Goal: Communication & Community: Answer question/provide support

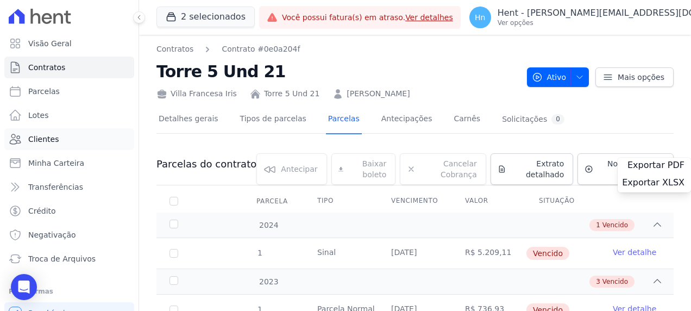
click at [60, 140] on link "Clientes" at bounding box center [69, 139] width 130 height 22
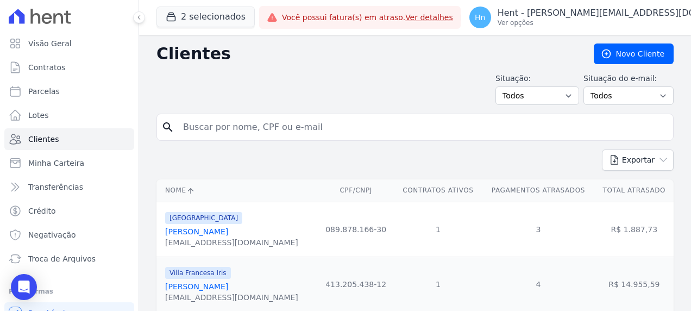
click at [297, 128] on input "search" at bounding box center [423, 127] width 492 height 22
paste input "[PERSON_NAME]"
type input "[PERSON_NAME]"
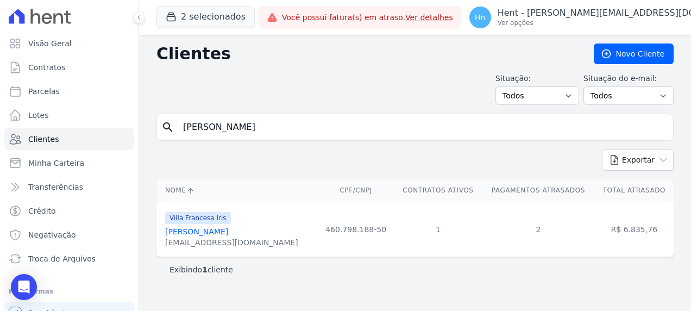
click at [215, 228] on link "[PERSON_NAME]" at bounding box center [196, 231] width 63 height 9
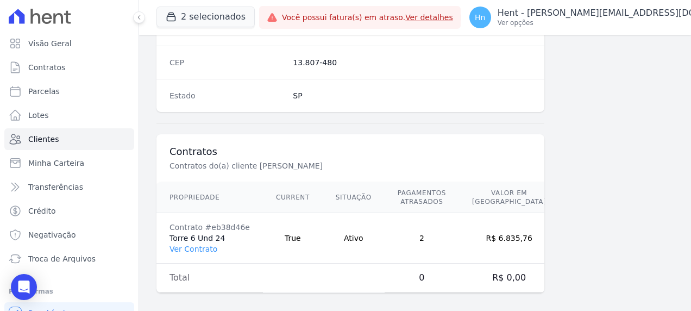
scroll to position [709, 0]
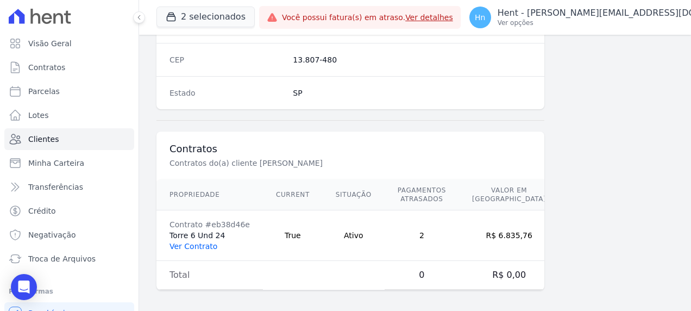
click at [192, 242] on link "Ver Contrato" at bounding box center [194, 246] width 48 height 9
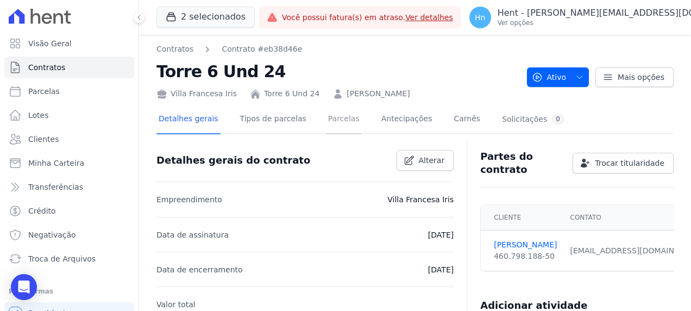
click at [329, 117] on link "Parcelas" at bounding box center [344, 119] width 36 height 29
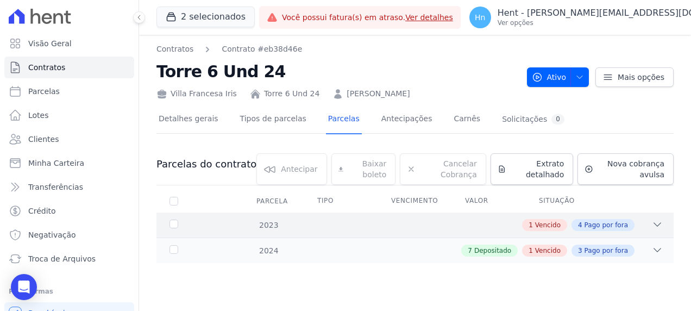
click at [658, 224] on icon at bounding box center [657, 224] width 7 height 3
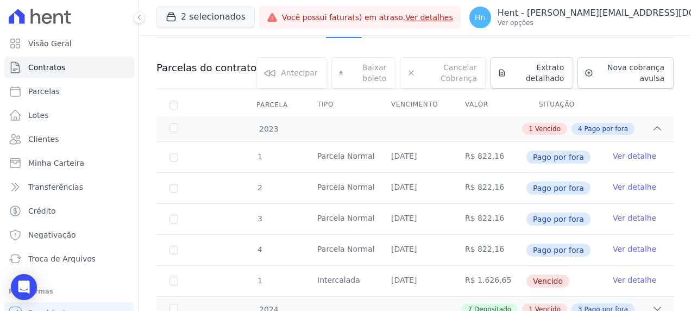
scroll to position [138, 0]
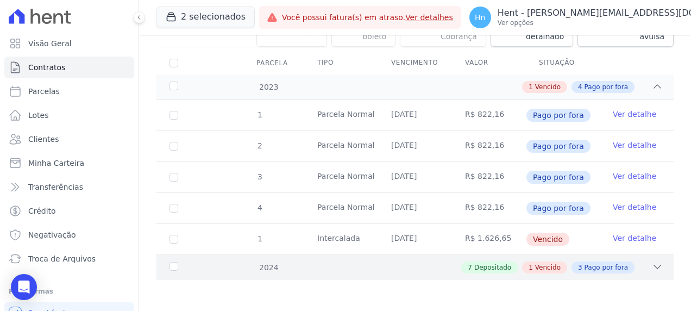
click at [652, 267] on icon at bounding box center [657, 266] width 11 height 11
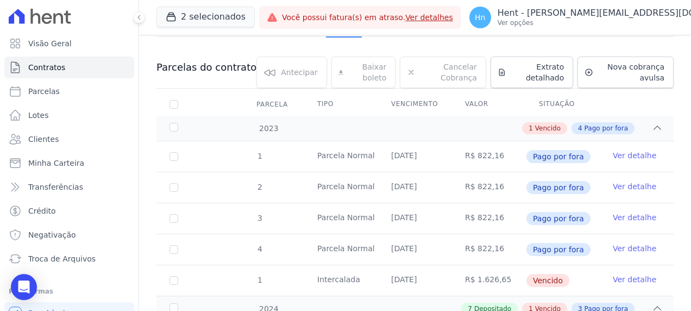
scroll to position [0, 0]
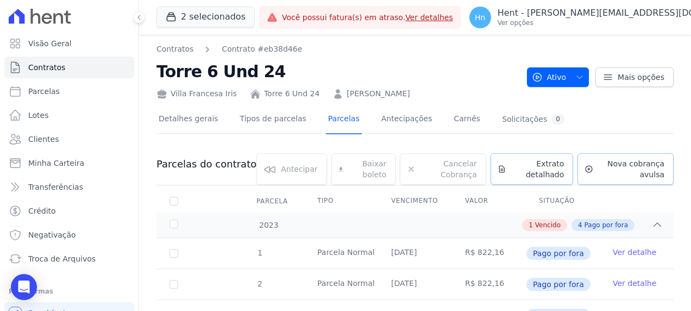
drag, startPoint x: 542, startPoint y: 166, endPoint x: 570, endPoint y: 167, distance: 28.3
click at [542, 166] on span "Extrato detalhado" at bounding box center [538, 169] width 54 height 22
click at [642, 168] on span "Exportar PDF" at bounding box center [655, 165] width 57 height 11
click at [57, 135] on link "Clientes" at bounding box center [69, 139] width 130 height 22
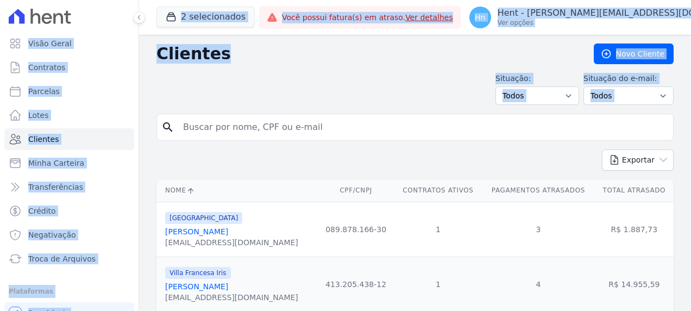
drag, startPoint x: 280, startPoint y: 127, endPoint x: 145, endPoint y: 124, distance: 135.8
drag, startPoint x: 145, startPoint y: 124, endPoint x: 279, endPoint y: 126, distance: 134.2
click at [279, 126] on input "search" at bounding box center [423, 127] width 492 height 22
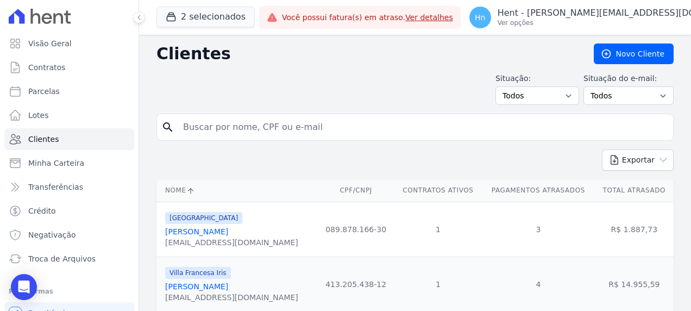
paste input "[PERSON_NAME]"
type input "[PERSON_NAME]"
click at [214, 290] on link "[PERSON_NAME]" at bounding box center [196, 286] width 63 height 9
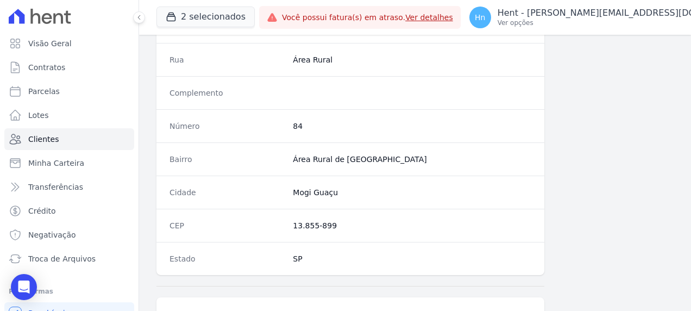
scroll to position [709, 0]
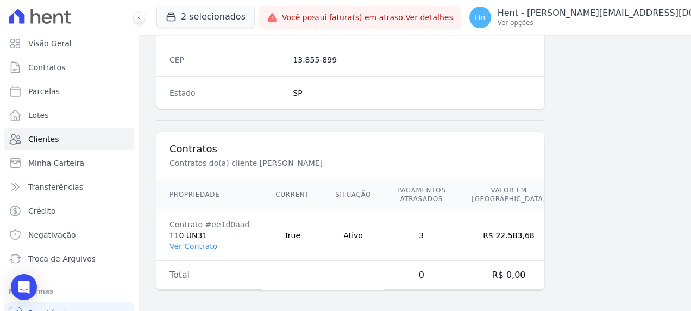
drag, startPoint x: 194, startPoint y: 242, endPoint x: 259, endPoint y: 266, distance: 68.7
click at [194, 242] on link "Ver Contrato" at bounding box center [194, 246] width 48 height 9
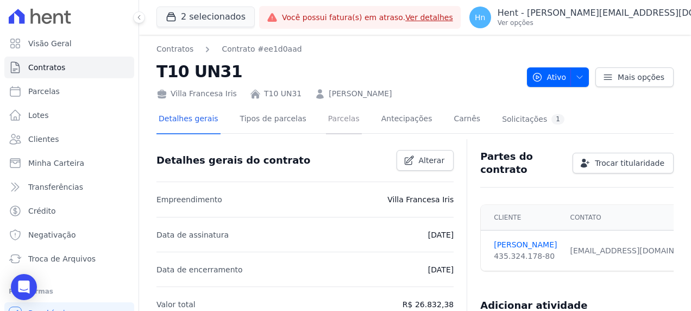
click at [326, 110] on link "Parcelas" at bounding box center [344, 119] width 36 height 29
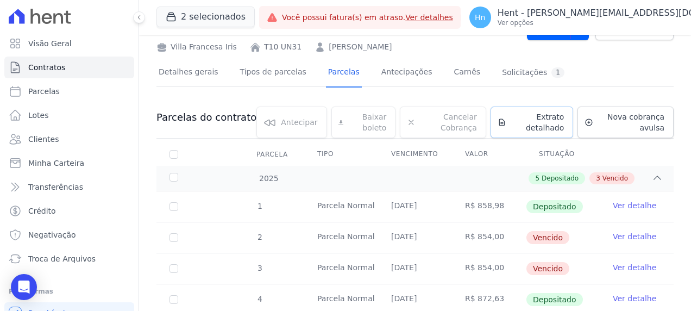
scroll to position [109, 0]
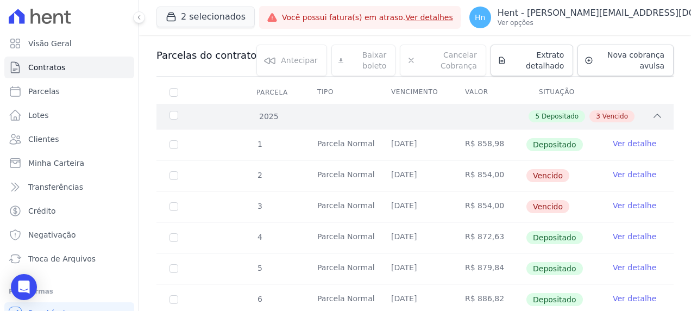
click at [594, 115] on div "3 Vencido" at bounding box center [611, 116] width 45 height 12
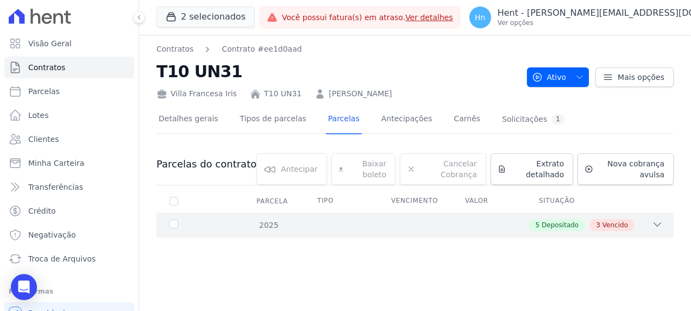
click at [618, 219] on div "3 Vencido" at bounding box center [611, 225] width 45 height 12
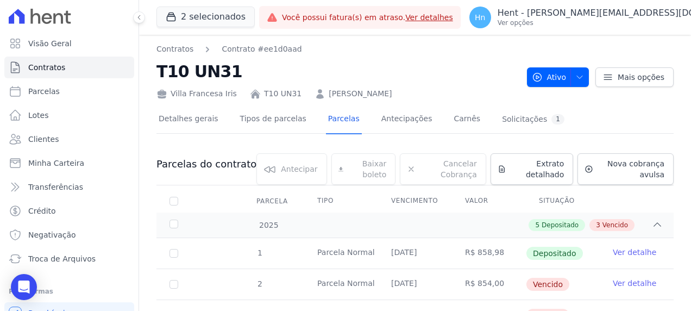
drag, startPoint x: 329, startPoint y: 93, endPoint x: 391, endPoint y: 95, distance: 62.0
click at [391, 95] on div "Villa Francesa Iris T10 UN31 [PERSON_NAME]" at bounding box center [337, 92] width 362 height 16
copy link "[PERSON_NAME]"
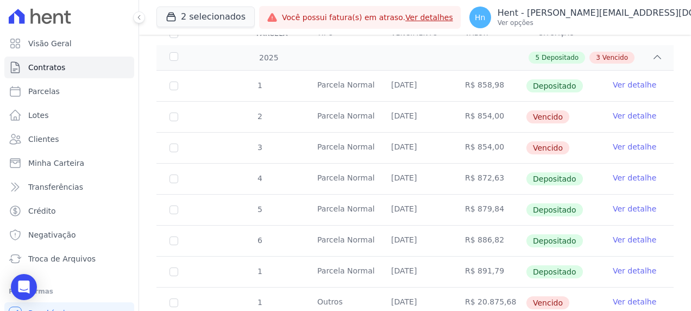
scroll to position [150, 0]
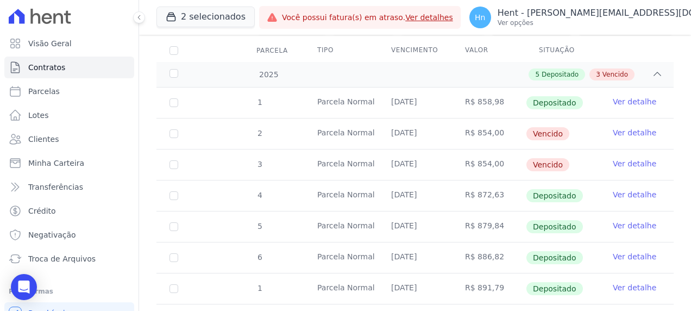
click at [627, 128] on link "Ver detalhe" at bounding box center [634, 132] width 43 height 11
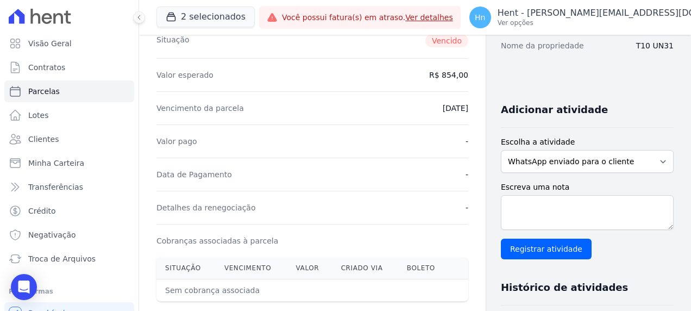
scroll to position [217, 0]
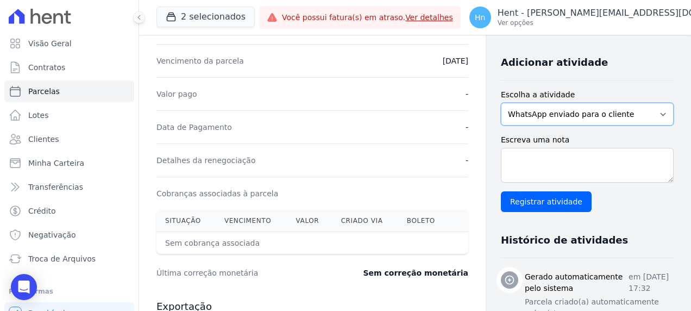
click at [579, 115] on select "WhatsApp enviado para o cliente Adicionar um comentário Ligação feita para o cl…" at bounding box center [587, 114] width 173 height 23
select select "note"
click at [501, 103] on select "WhatsApp enviado para o cliente Adicionar um comentário Ligação feita para o cl…" at bounding box center [587, 114] width 173 height 23
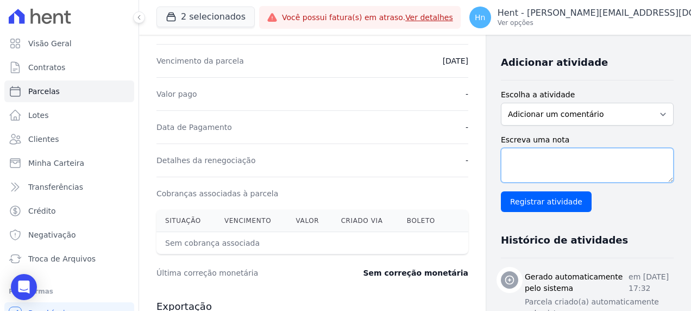
click at [562, 173] on textarea "Escreva uma nota" at bounding box center [587, 165] width 173 height 35
paste textarea "Em contato com o cliente [PERSON_NAME] - T10-31 - Villa Francesa Iris, o mesmo …"
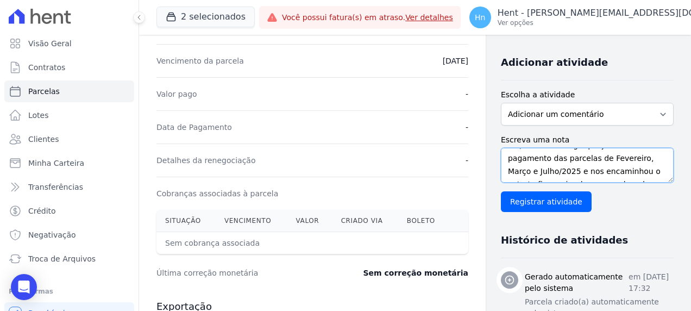
scroll to position [66, 0]
click at [625, 159] on textarea "Em contato com o cliente [PERSON_NAME] - T10-31 - Villa Francesa Iris, o mesmo …" at bounding box center [587, 165] width 173 height 35
drag, startPoint x: 627, startPoint y: 174, endPoint x: 588, endPoint y: 155, distance: 43.5
click at [588, 155] on textarea "Em contato com o cliente [PERSON_NAME] - T10-31 - Villa Francesa Iris, o mesmo …" at bounding box center [587, 165] width 173 height 35
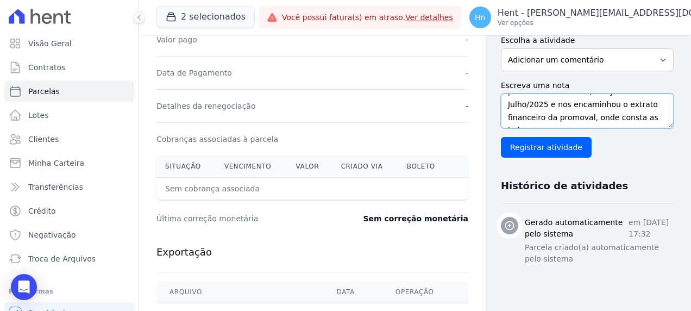
scroll to position [0, 0]
drag, startPoint x: 629, startPoint y: 121, endPoint x: 355, endPoint y: 74, distance: 277.7
click at [355, 74] on div "Contratos Contrato #ee1d0aad [GEOGRAPHIC_DATA] Parcela #2 [GEOGRAPHIC_DATA] #2 …" at bounding box center [406, 112] width 535 height 699
type textarea "Em contato com o cliente, o mesmo alega que já realizou o pagamento das parcela…"
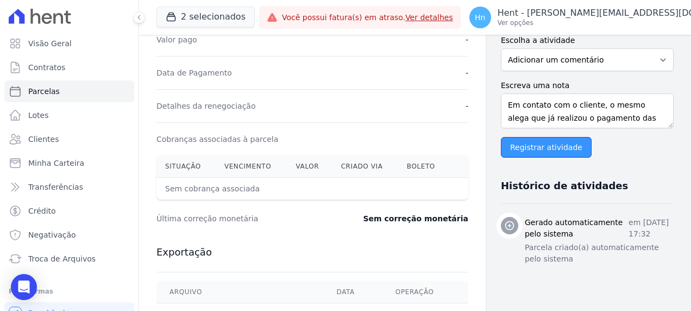
click at [548, 141] on input "Registrar atividade" at bounding box center [546, 147] width 91 height 21
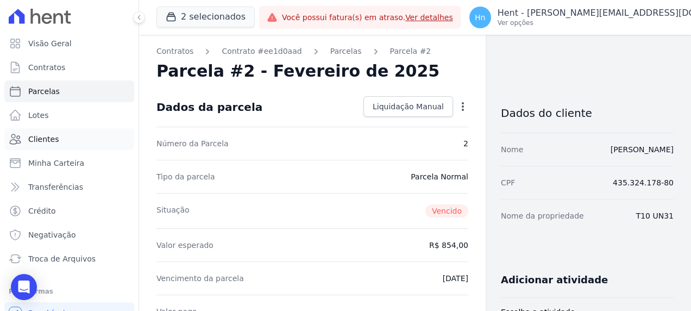
click at [52, 143] on span "Clientes" at bounding box center [43, 139] width 30 height 11
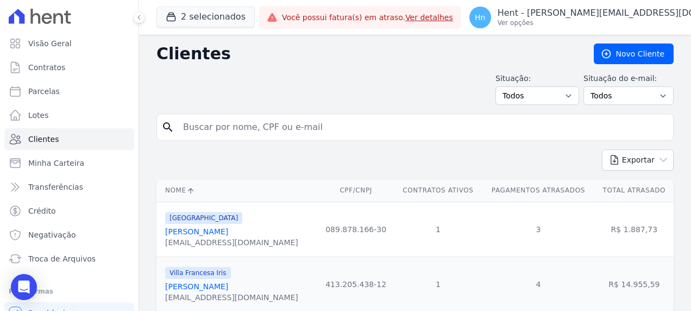
click at [220, 120] on input "search" at bounding box center [423, 127] width 492 height 22
paste input "[PERSON_NAME]"
type input "[PERSON_NAME]"
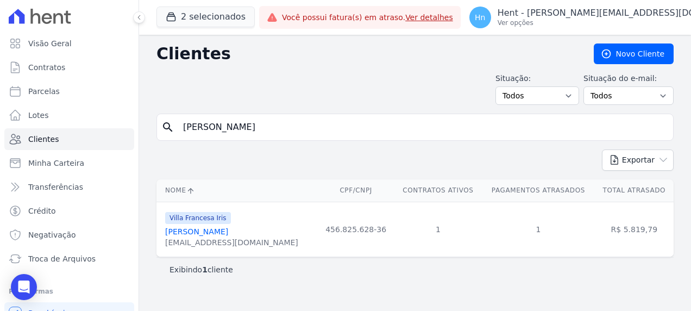
click at [202, 234] on link "[PERSON_NAME]" at bounding box center [196, 231] width 63 height 9
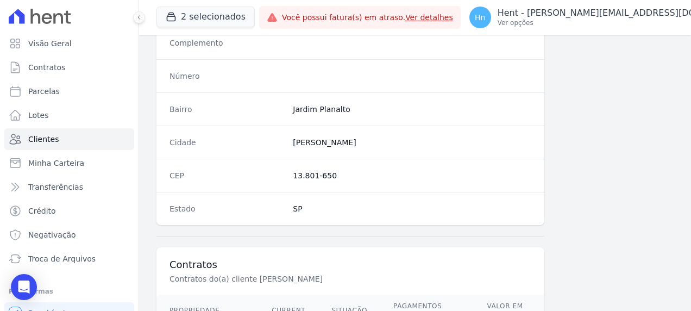
scroll to position [709, 0]
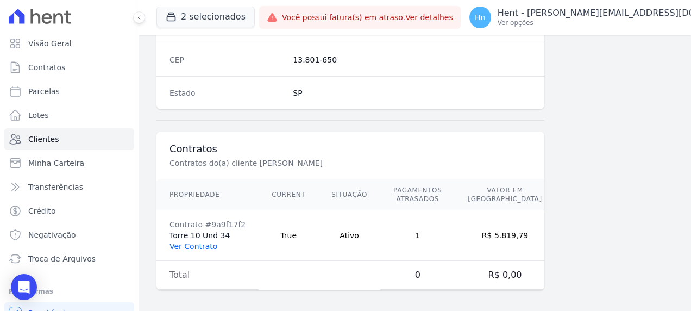
click at [183, 242] on link "Ver Contrato" at bounding box center [194, 246] width 48 height 9
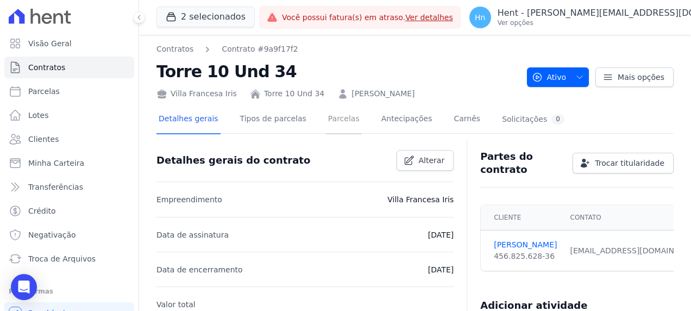
click at [326, 123] on link "Parcelas" at bounding box center [344, 119] width 36 height 29
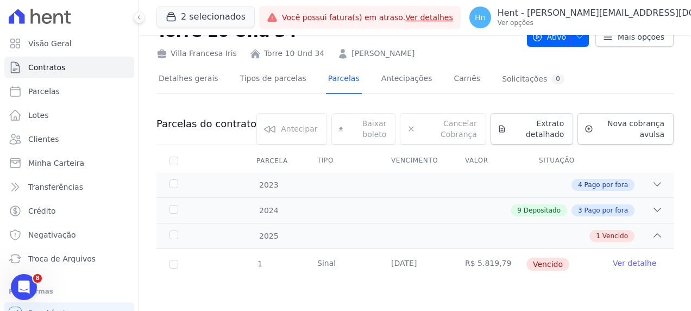
click at [598, 72] on div "Detalhes gerais Tipos de parcelas [GEOGRAPHIC_DATA] Antecipações Carnês Solicit…" at bounding box center [414, 79] width 517 height 27
drag, startPoint x: 445, startPoint y: 48, endPoint x: 438, endPoint y: 51, distance: 8.1
click at [438, 51] on div "Villa Francesa Iris Torre 10 Und 34 [PERSON_NAME]" at bounding box center [337, 51] width 362 height 16
drag, startPoint x: 438, startPoint y: 52, endPoint x: 336, endPoint y: 57, distance: 102.8
click at [336, 57] on div "Villa Francesa Iris Torre 10 Und 34 [PERSON_NAME]" at bounding box center [337, 51] width 362 height 16
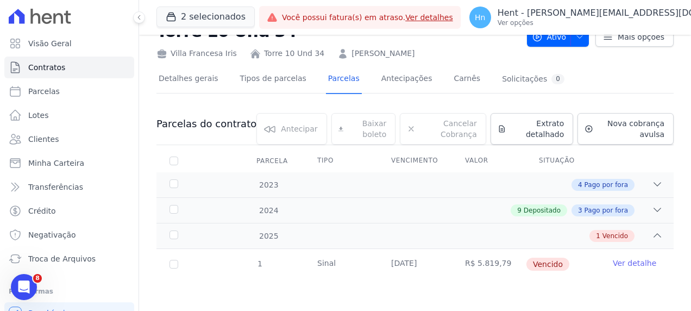
copy link "[PERSON_NAME]"
click at [624, 261] on link "Ver detalhe" at bounding box center [634, 263] width 43 height 11
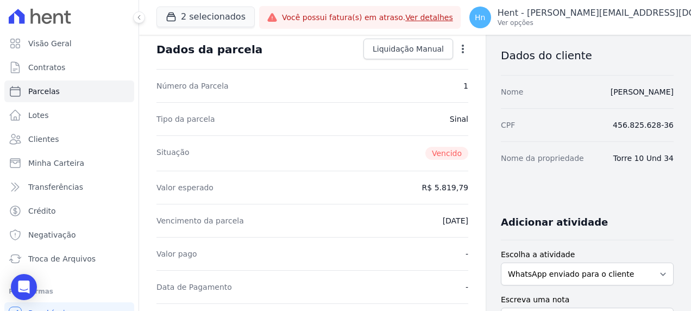
scroll to position [109, 0]
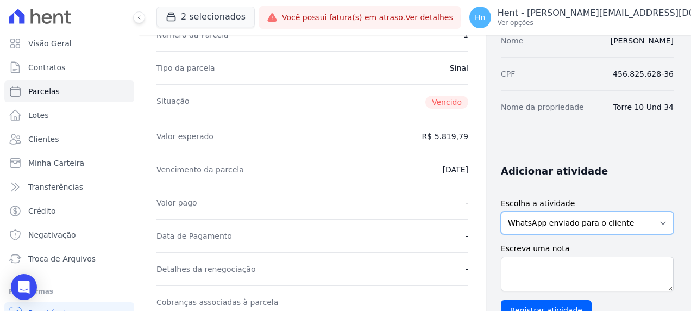
click at [557, 216] on select "WhatsApp enviado para o cliente Adicionar um comentário Ligação feita para o cl…" at bounding box center [587, 222] width 173 height 23
select select "note"
click at [501, 211] on select "WhatsApp enviado para o cliente Adicionar um comentário Ligação feita para o cl…" at bounding box center [587, 222] width 173 height 23
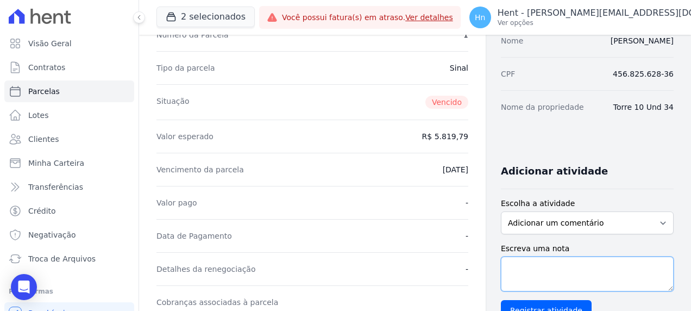
click at [568, 267] on textarea "Escreva uma nota" at bounding box center [587, 273] width 173 height 35
paste textarea "Em contato com o cliente [PERSON_NAME] - T10-34 - Villa Francesa Iris, o mesmo …"
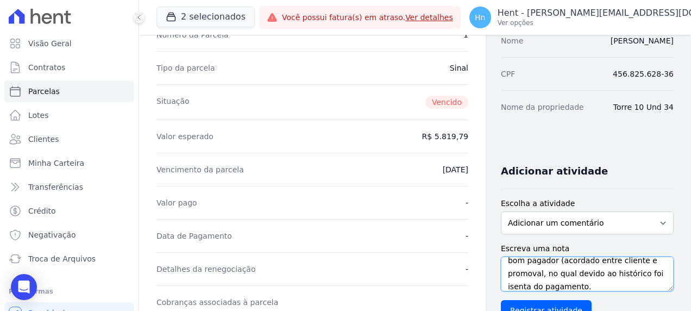
scroll to position [66, 0]
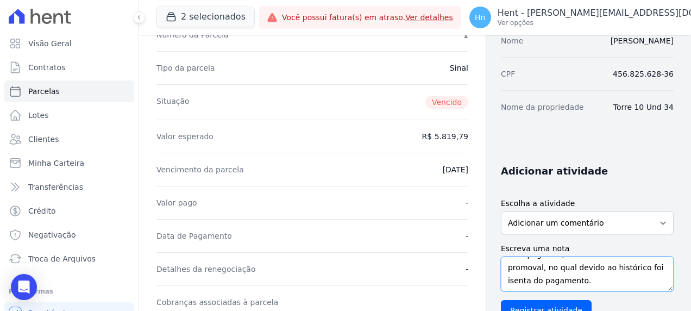
click at [519, 285] on textarea "Em contato com o cliente [PERSON_NAME] - T10-34 - Villa Francesa Iris, o mesmo …" at bounding box center [587, 273] width 173 height 35
drag, startPoint x: 590, startPoint y: 266, endPoint x: 645, endPoint y: 278, distance: 56.3
click at [645, 278] on textarea "Em contato com o cliente [PERSON_NAME] - T10-34 - Villa Francesa Iris, o mesmo …" at bounding box center [587, 273] width 173 height 35
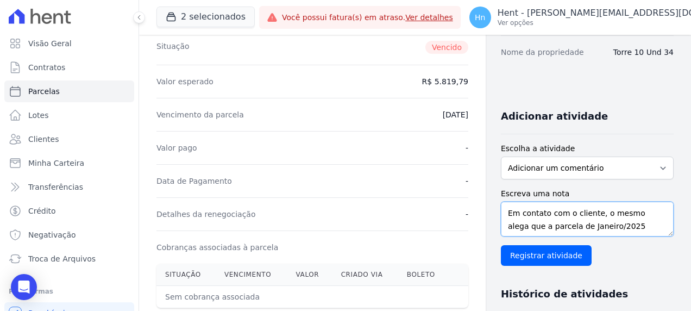
scroll to position [217, 0]
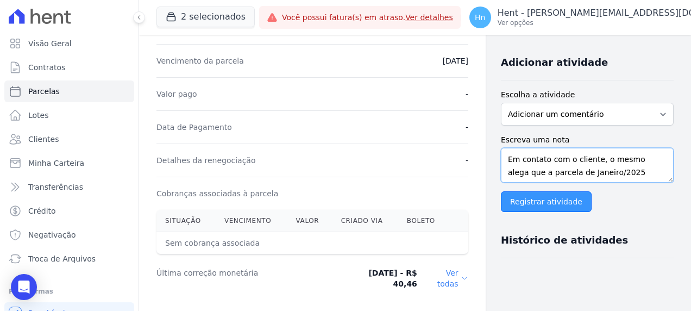
type textarea "Em contato com o cliente, o mesmo alega que a parcela de Janeiro/2025 trata-se …"
click at [533, 196] on input "Registrar atividade" at bounding box center [546, 201] width 91 height 21
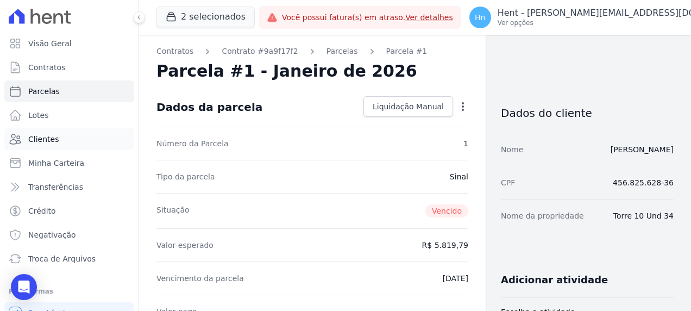
click at [51, 145] on link "Clientes" at bounding box center [69, 139] width 130 height 22
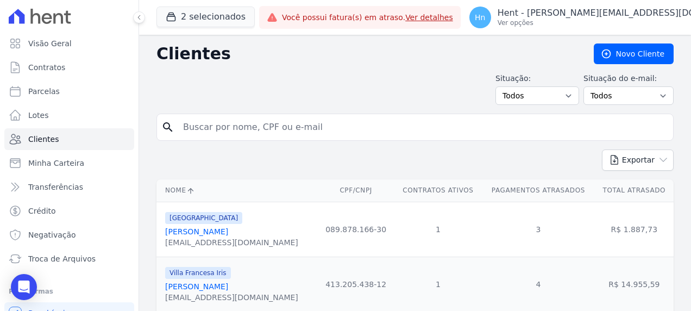
click at [323, 128] on input "search" at bounding box center [423, 127] width 492 height 22
click at [319, 128] on input "search" at bounding box center [423, 127] width 492 height 22
paste input "[PERSON_NAME]"
type input "[PERSON_NAME]"
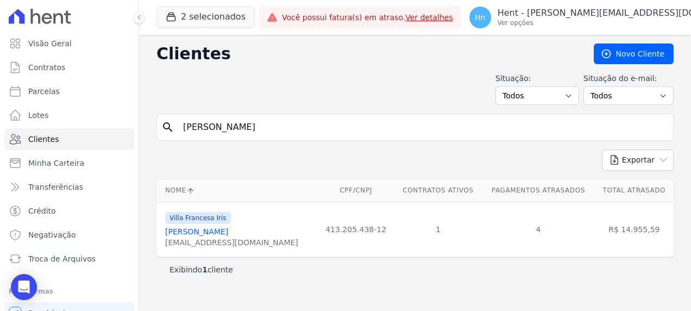
click at [319, 128] on input "[PERSON_NAME]" at bounding box center [423, 127] width 492 height 22
click at [218, 227] on link "[PERSON_NAME]" at bounding box center [196, 231] width 63 height 9
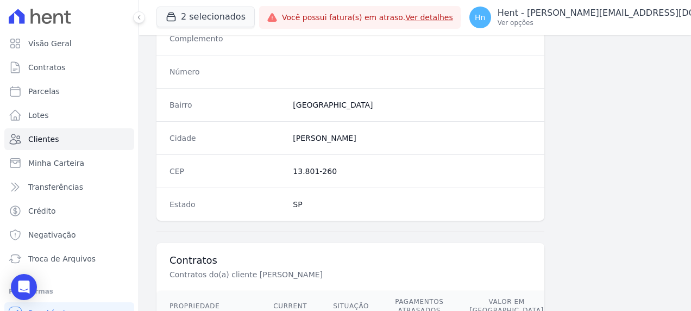
scroll to position [709, 0]
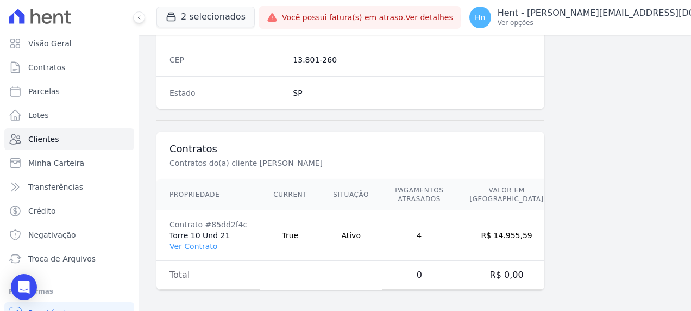
drag, startPoint x: 201, startPoint y: 241, endPoint x: 211, endPoint y: 260, distance: 21.2
click at [201, 242] on link "Ver Contrato" at bounding box center [194, 246] width 48 height 9
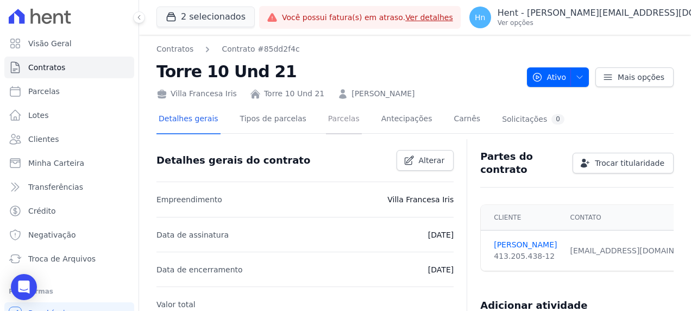
click at [328, 122] on link "Parcelas" at bounding box center [344, 119] width 36 height 29
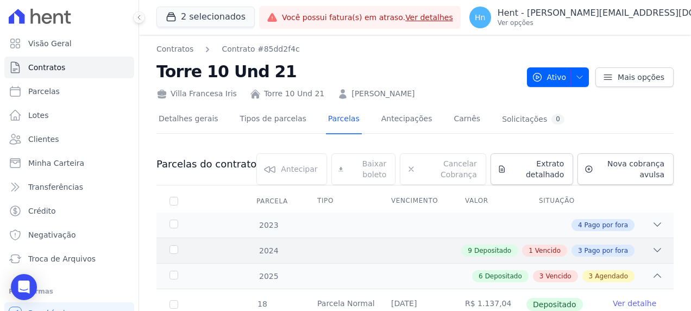
click at [654, 248] on icon at bounding box center [657, 249] width 11 height 11
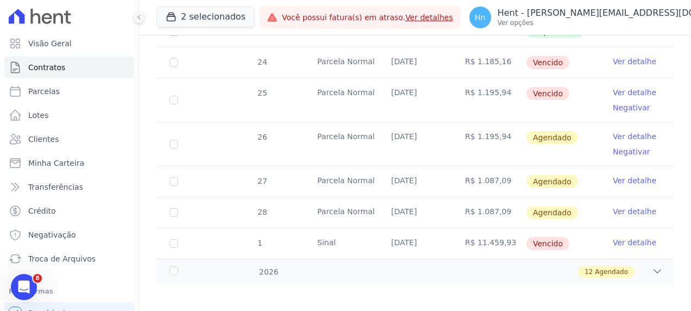
click at [301, 47] on tr "24 [GEOGRAPHIC_DATA] [DATE] R$ 1.185,16 [GEOGRAPHIC_DATA] Ver detalhe" at bounding box center [414, 62] width 517 height 31
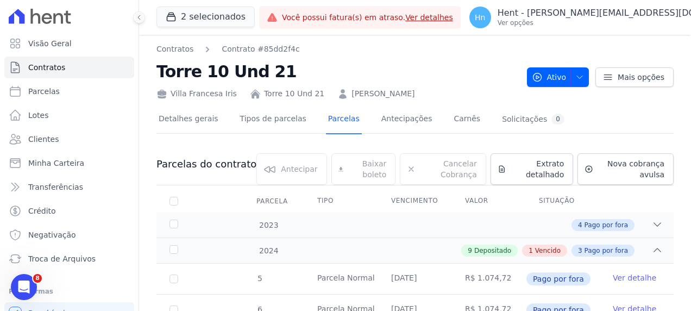
drag, startPoint x: 432, startPoint y: 95, endPoint x: 334, endPoint y: 87, distance: 98.6
click at [334, 87] on div "Villa Francesa Iris Torre 10 Und 21 [PERSON_NAME]" at bounding box center [337, 92] width 362 height 16
copy link "[PERSON_NAME]"
click at [335, 52] on nav "Contratos Contrato #85dd2f4c" at bounding box center [337, 48] width 362 height 11
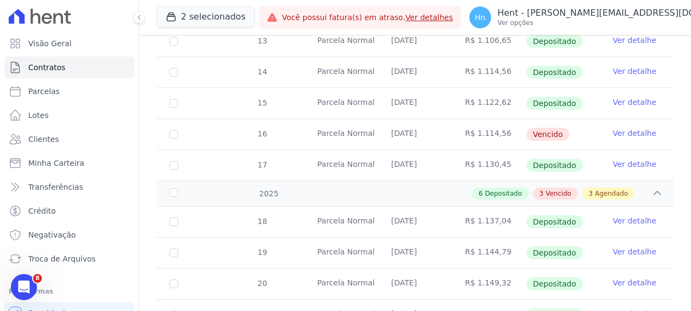
scroll to position [489, 0]
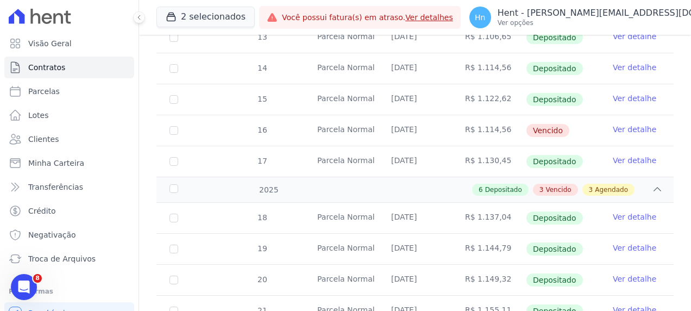
click at [617, 131] on link "Ver detalhe" at bounding box center [634, 129] width 43 height 11
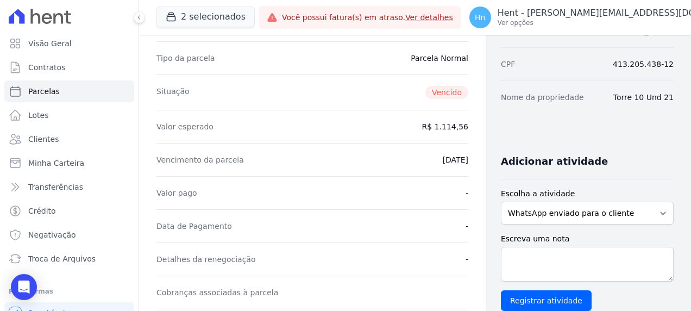
scroll to position [163, 0]
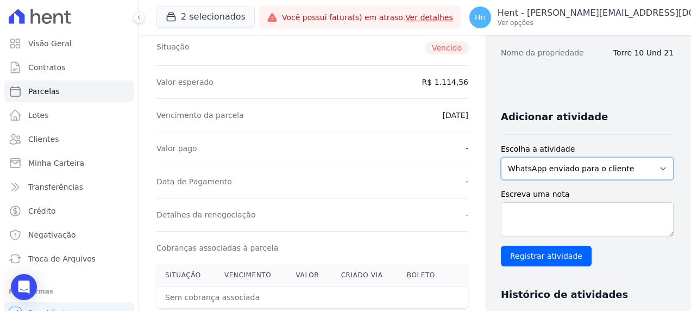
click at [525, 157] on select "WhatsApp enviado para o cliente Adicionar um comentário Ligação feita para o cl…" at bounding box center [587, 168] width 173 height 23
select select "note"
click at [501, 157] on select "WhatsApp enviado para o cliente Adicionar um comentário Ligação feita para o cl…" at bounding box center [587, 168] width 173 height 23
click at [566, 212] on textarea "Escreva uma nota" at bounding box center [587, 219] width 173 height 35
paste textarea "Em contato com a cliente [PERSON_NAME] - T10-21 - Villa Francesa Iris, a mesma …"
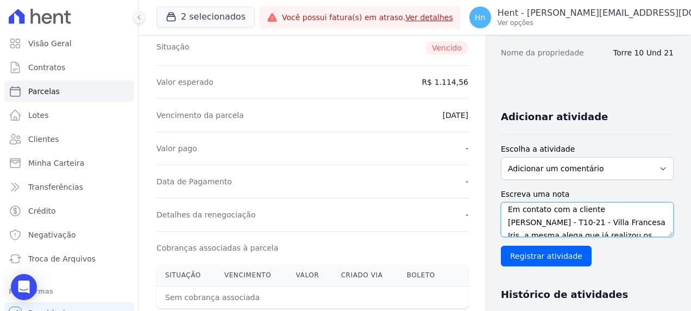
scroll to position [0, 0]
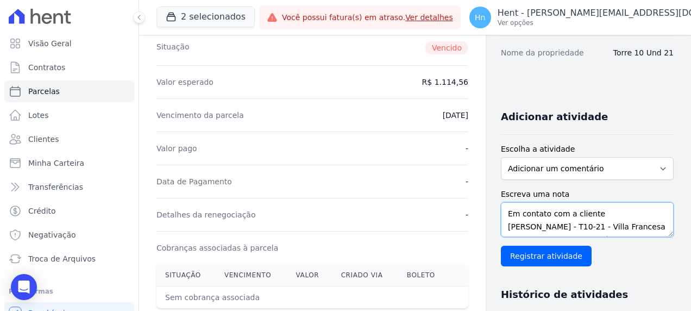
drag, startPoint x: 633, startPoint y: 225, endPoint x: 587, endPoint y: 211, distance: 48.8
click at [587, 211] on textarea "Em contato com a cliente [PERSON_NAME] - T10-21 - Villa Francesa Iris, a mesma …" at bounding box center [587, 219] width 173 height 35
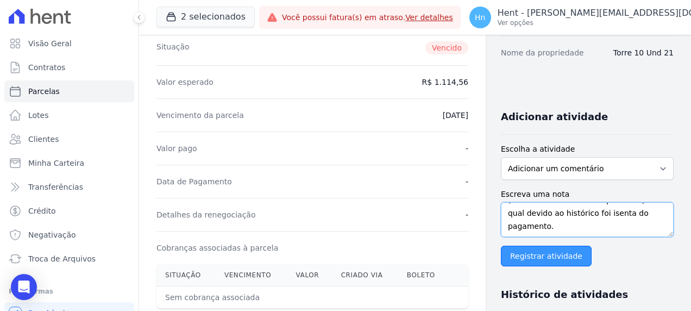
type textarea "Em contato com a cliente, a mesma alega que já realizou os pagamentos das parce…"
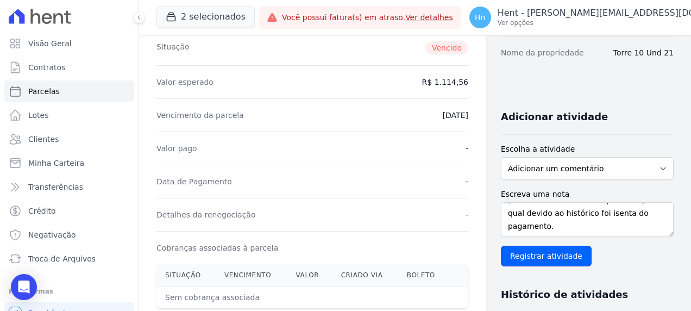
drag, startPoint x: 566, startPoint y: 255, endPoint x: 568, endPoint y: 222, distance: 33.3
click at [568, 222] on div "Escreva uma nota Em contato com a cliente, a mesma alega que já realizou os pag…" at bounding box center [587, 228] width 173 height 78
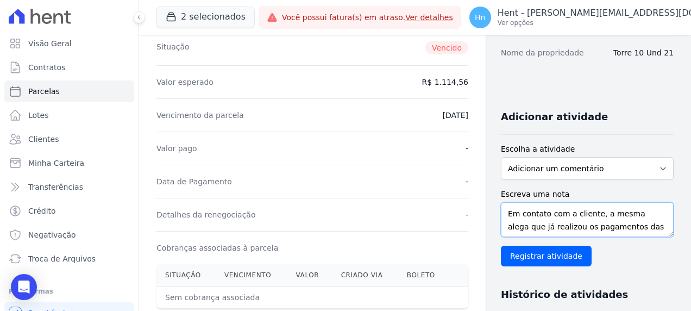
drag, startPoint x: 562, startPoint y: 224, endPoint x: 484, endPoint y: 190, distance: 85.2
click at [484, 190] on div "Contratos Contrato #85dd2f4c [GEOGRAPHIC_DATA] Parcela #16 [GEOGRAPHIC_DATA] #1…" at bounding box center [406, 288] width 535 height 832
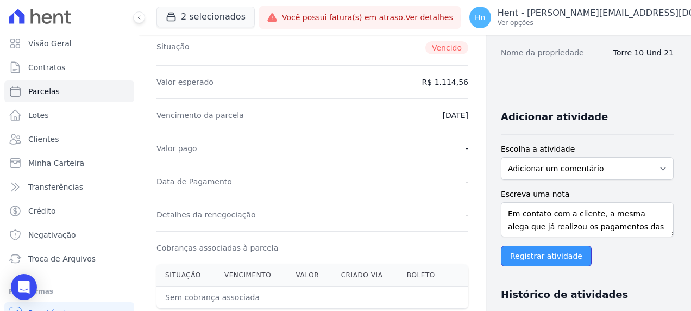
click at [547, 249] on input "Registrar atividade" at bounding box center [546, 256] width 91 height 21
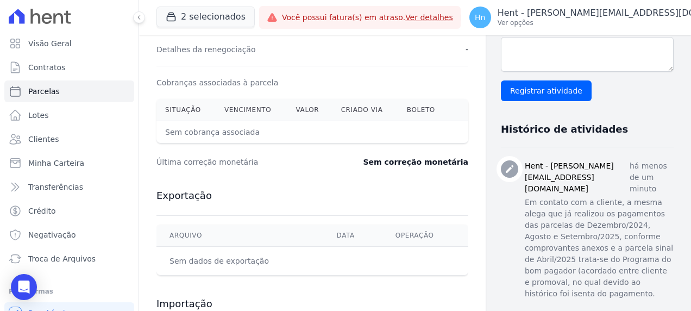
scroll to position [380, 0]
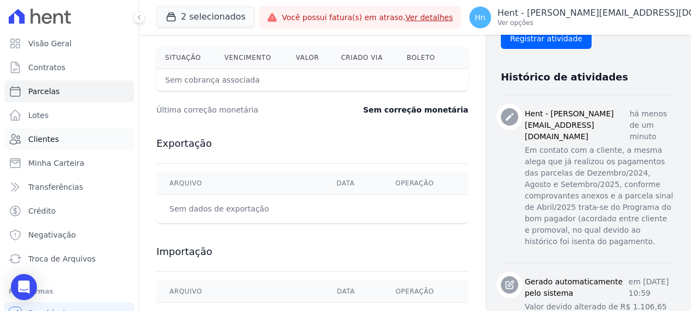
click at [58, 141] on link "Clientes" at bounding box center [69, 139] width 130 height 22
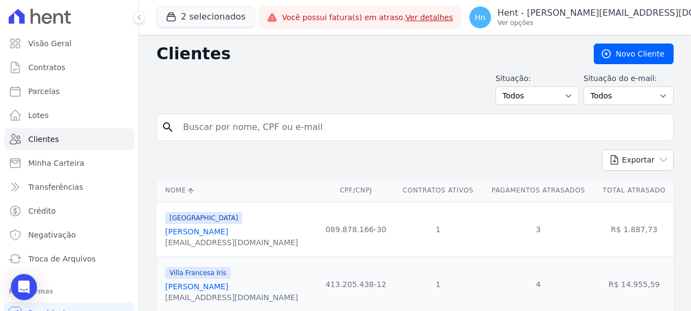
click at [223, 125] on input "search" at bounding box center [423, 127] width 492 height 22
paste input "[PERSON_NAME]"
type input "[PERSON_NAME]"
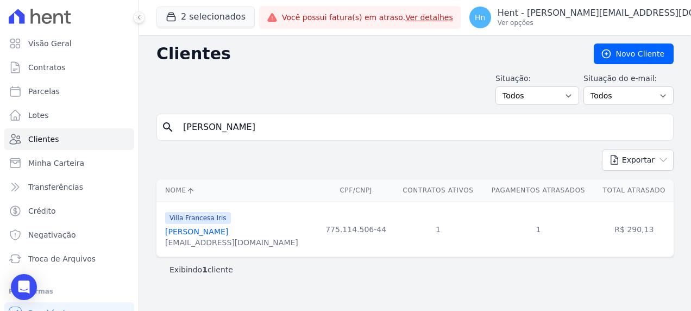
click at [228, 235] on link "[PERSON_NAME]" at bounding box center [196, 231] width 63 height 9
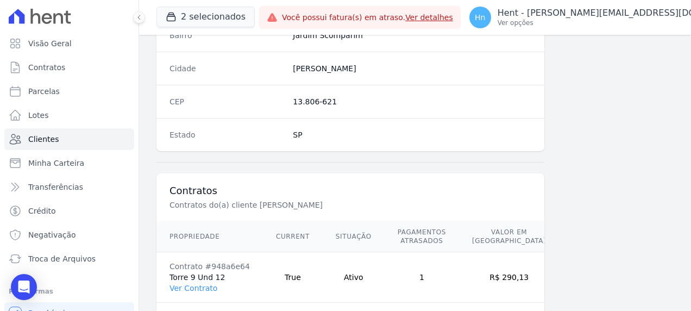
scroll to position [706, 0]
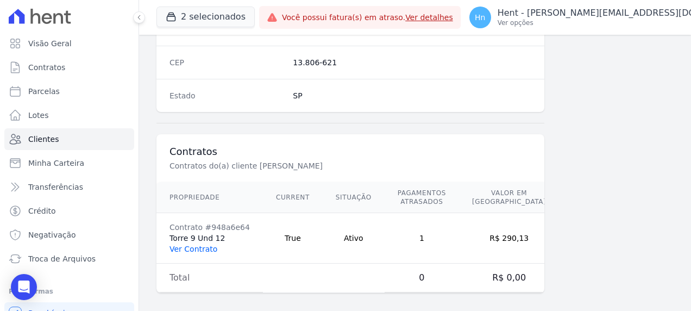
click at [189, 247] on link "Ver Contrato" at bounding box center [194, 248] width 48 height 9
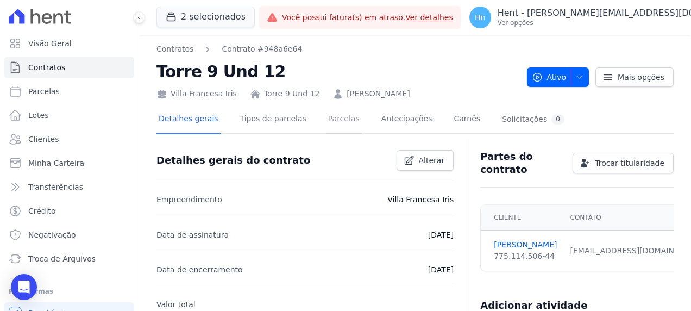
click at [343, 129] on link "Parcelas" at bounding box center [344, 119] width 36 height 29
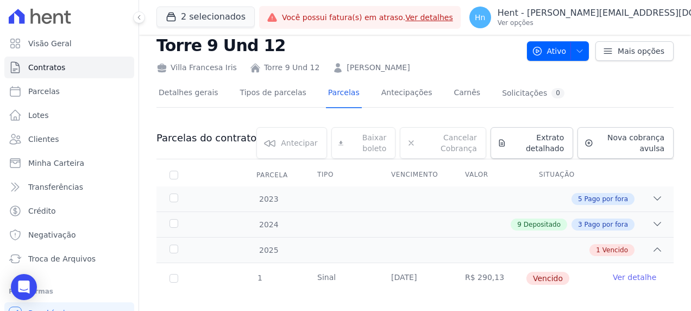
scroll to position [40, 0]
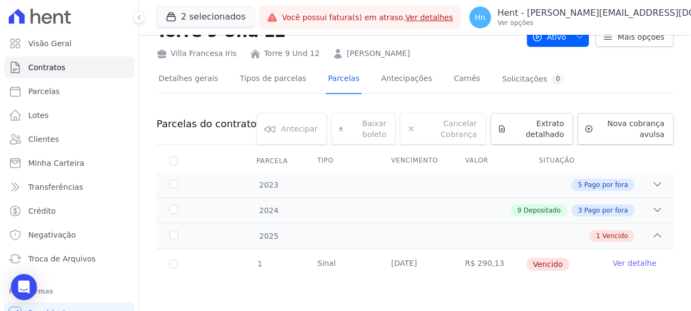
click at [625, 263] on link "Ver detalhe" at bounding box center [634, 263] width 43 height 11
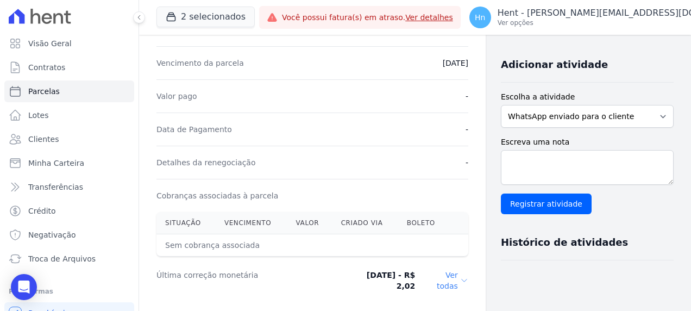
scroll to position [217, 0]
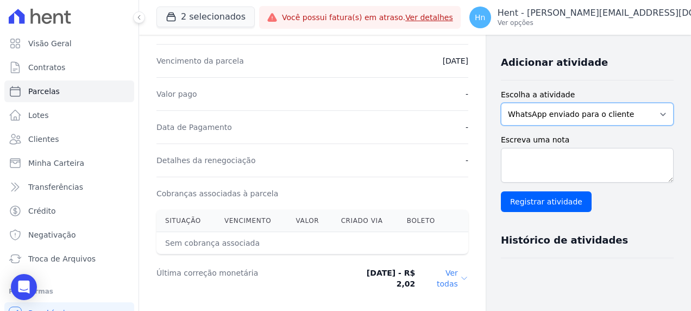
click at [557, 110] on select "WhatsApp enviado para o cliente Adicionar um comentário Ligação feita para o cl…" at bounding box center [587, 114] width 173 height 23
select select "note"
click at [501, 103] on select "WhatsApp enviado para o cliente Adicionar um comentário Ligação feita para o cl…" at bounding box center [587, 114] width 173 height 23
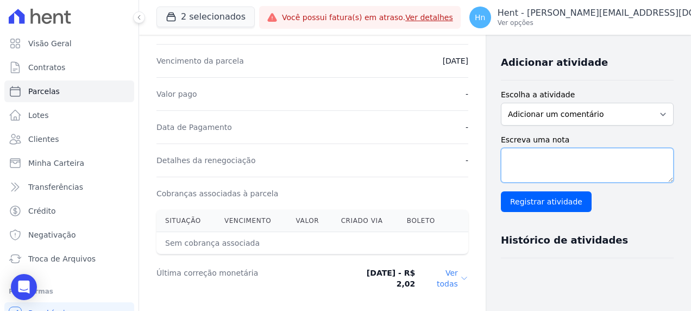
click at [549, 152] on textarea "Escreva uma nota" at bounding box center [587, 165] width 173 height 35
paste textarea "Em contato com a cliente [PERSON_NAME] - T09-12 - Villa Francesa Iris, a mesma …"
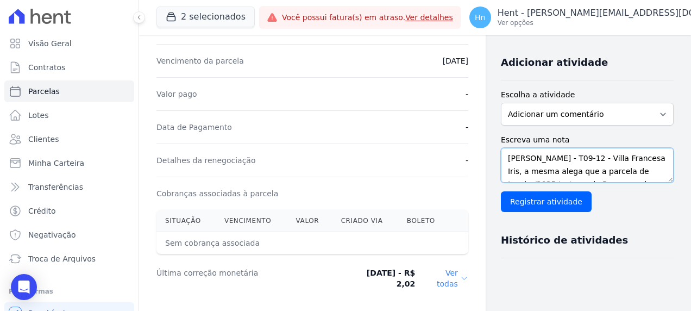
scroll to position [0, 0]
drag, startPoint x: 546, startPoint y: 178, endPoint x: 587, endPoint y: 152, distance: 48.8
click at [587, 152] on textarea "Em contato com a cliente [PERSON_NAME] - T09-12 - Villa Francesa Iris, a mesma …" at bounding box center [587, 165] width 173 height 35
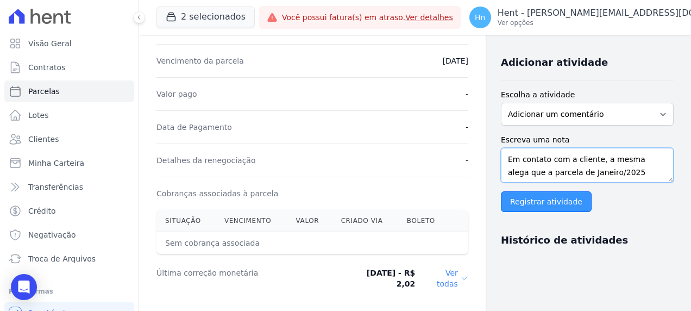
type textarea "Em contato com a cliente, a mesma alega que a parcela de Janeiro/2025 trata-se …"
click at [538, 200] on input "Registrar atividade" at bounding box center [546, 201] width 91 height 21
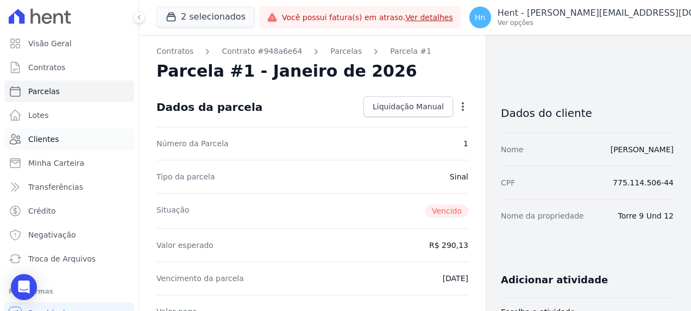
click at [71, 138] on link "Clientes" at bounding box center [69, 139] width 130 height 22
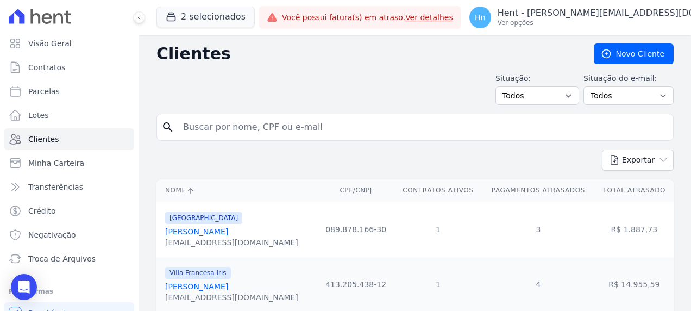
click at [233, 130] on input "search" at bounding box center [423, 127] width 492 height 22
paste input "[PERSON_NAME]"
type input "[PERSON_NAME]"
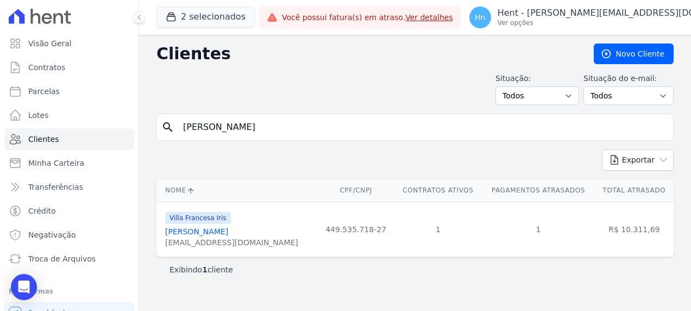
click at [194, 229] on link "[PERSON_NAME]" at bounding box center [196, 231] width 63 height 9
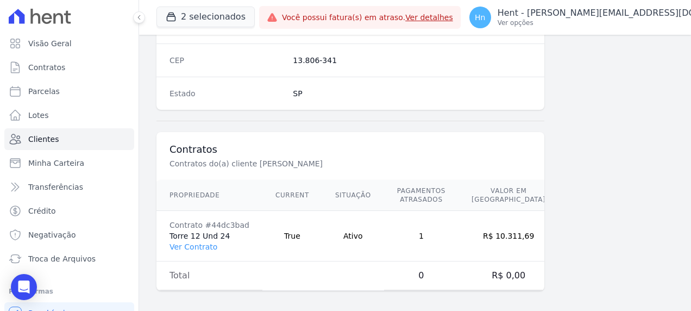
scroll to position [709, 0]
click at [198, 242] on link "Ver Contrato" at bounding box center [194, 246] width 48 height 9
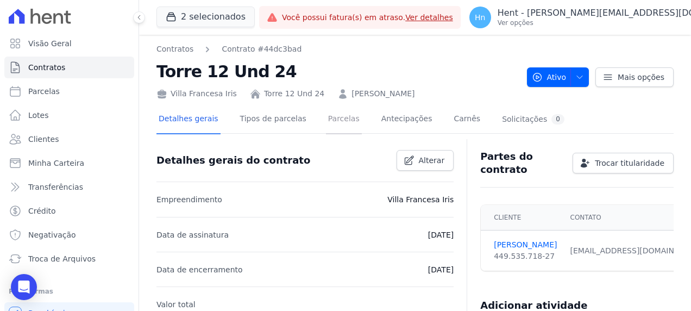
click at [329, 120] on link "Parcelas" at bounding box center [344, 119] width 36 height 29
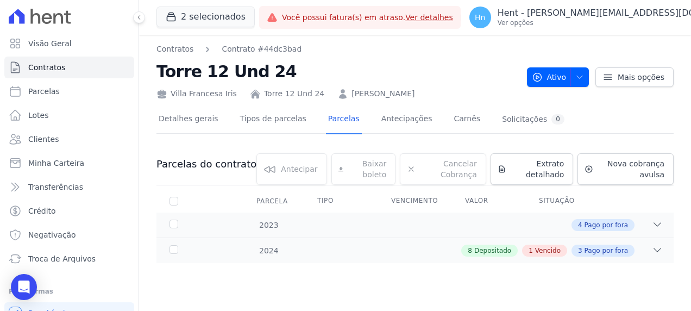
drag, startPoint x: 427, startPoint y: 94, endPoint x: 335, endPoint y: 92, distance: 91.8
click at [335, 92] on div "Villa Francesa Iris Torre 12 Und 24 [PERSON_NAME]" at bounding box center [337, 92] width 362 height 16
copy link "[PERSON_NAME]"
click at [573, 251] on div "8 Depositado 1 Vencido 3 Pago por fora" at bounding box center [547, 250] width 173 height 12
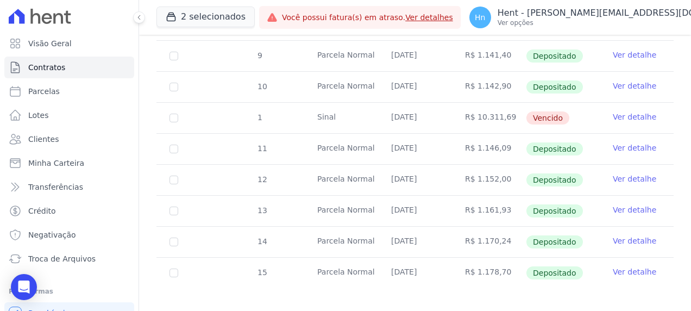
scroll to position [353, 0]
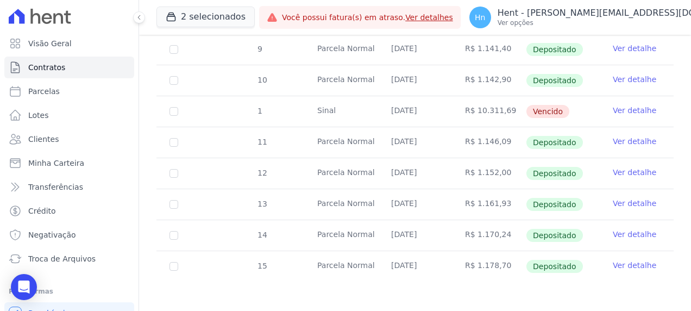
drag, startPoint x: 468, startPoint y: 106, endPoint x: 501, endPoint y: 104, distance: 32.7
click at [501, 104] on td "R$ 10.311,69" at bounding box center [489, 111] width 74 height 30
copy td "10.311,69"
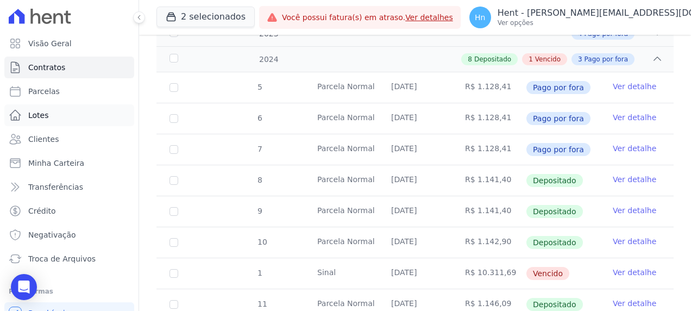
scroll to position [190, 0]
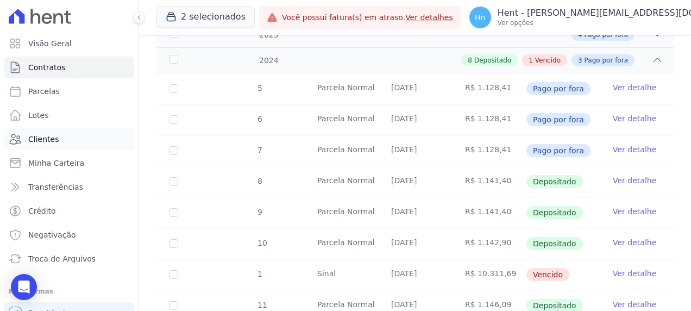
click at [47, 138] on span "Clientes" at bounding box center [43, 139] width 30 height 11
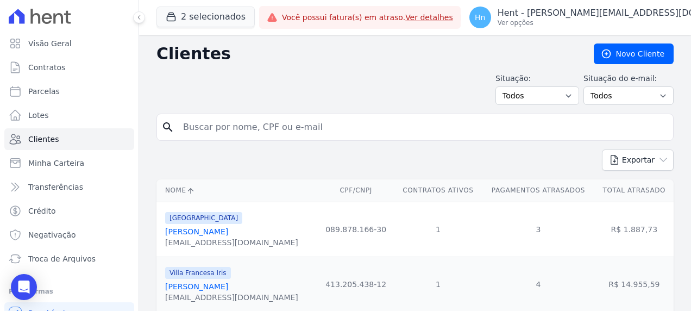
click at [192, 131] on input "search" at bounding box center [423, 127] width 492 height 22
paste input "[PERSON_NAME]"
type input "[PERSON_NAME]"
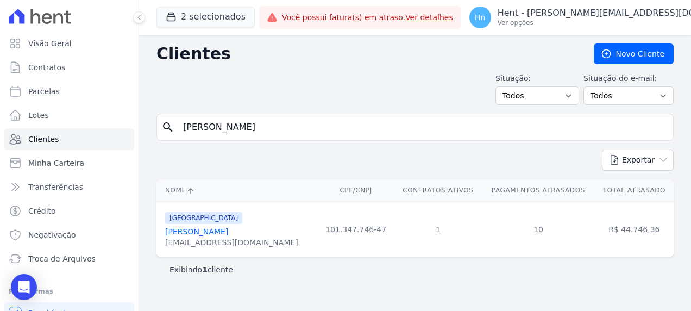
click at [204, 234] on link "[PERSON_NAME]" at bounding box center [196, 231] width 63 height 9
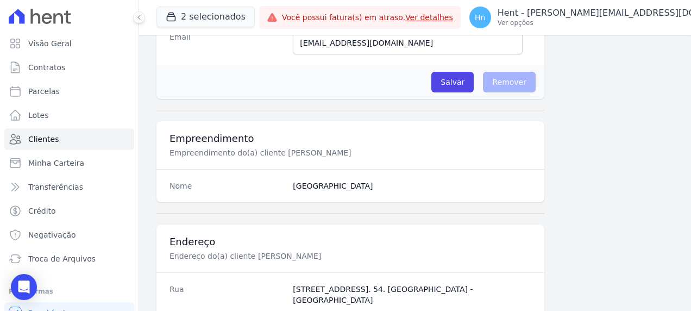
scroll to position [326, 0]
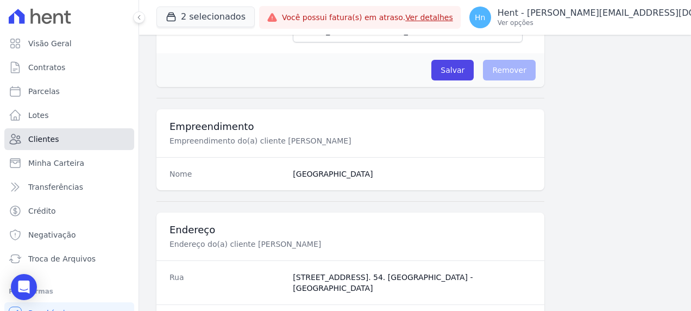
click at [73, 142] on link "Clientes" at bounding box center [69, 139] width 130 height 22
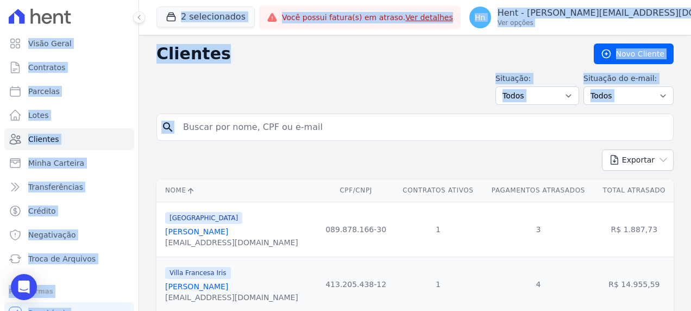
drag, startPoint x: 292, startPoint y: 127, endPoint x: 188, endPoint y: 124, distance: 103.8
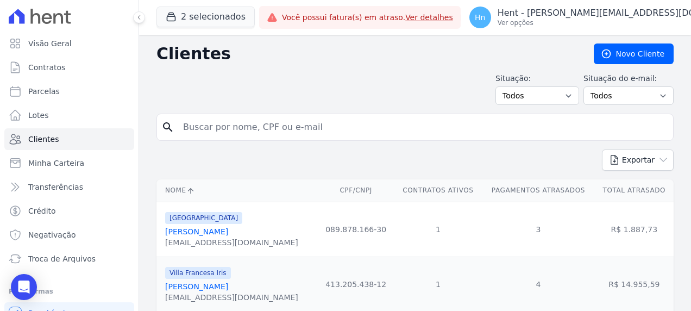
click at [277, 129] on input "search" at bounding box center [423, 127] width 492 height 22
paste input "[PERSON_NAME]"
type input "[PERSON_NAME]"
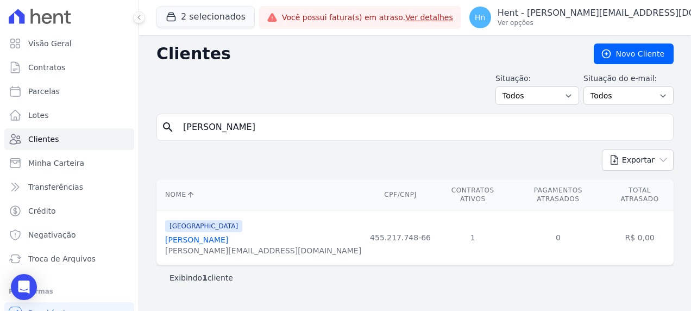
click at [228, 235] on link "[PERSON_NAME]" at bounding box center [196, 239] width 63 height 9
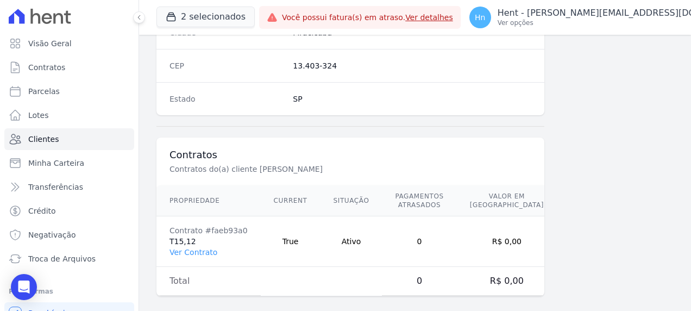
scroll to position [709, 0]
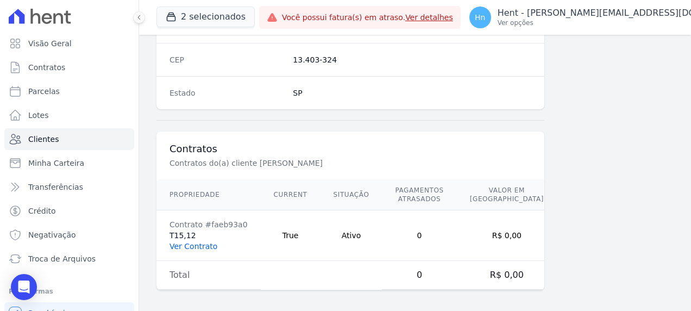
click at [206, 242] on link "Ver Contrato" at bounding box center [194, 246] width 48 height 9
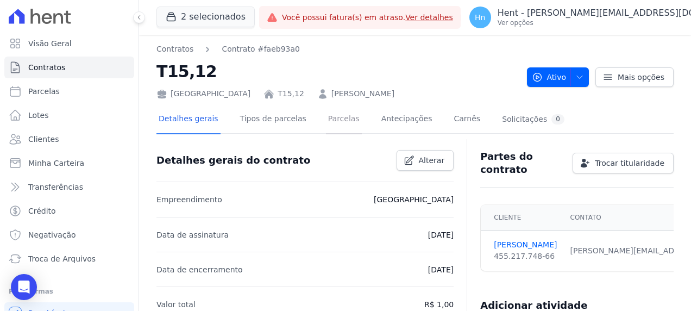
click at [326, 130] on link "Parcelas" at bounding box center [344, 119] width 36 height 29
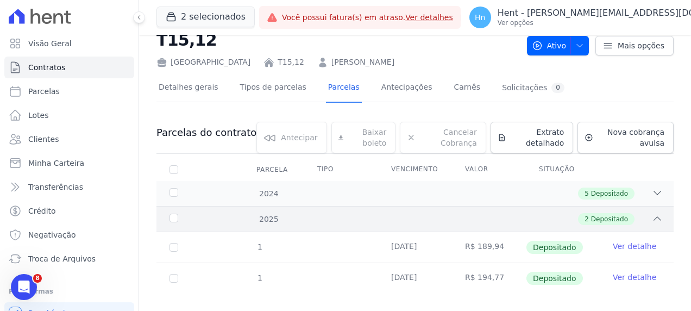
scroll to position [46, 0]
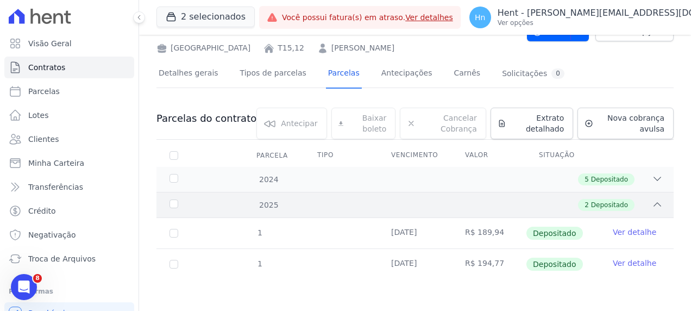
click at [652, 208] on icon at bounding box center [657, 204] width 11 height 11
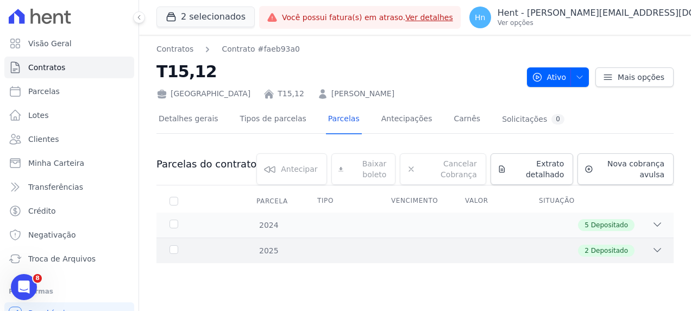
click at [650, 208] on th at bounding box center [637, 201] width 74 height 23
click at [655, 244] on div "2025 2 Depositado" at bounding box center [414, 250] width 517 height 26
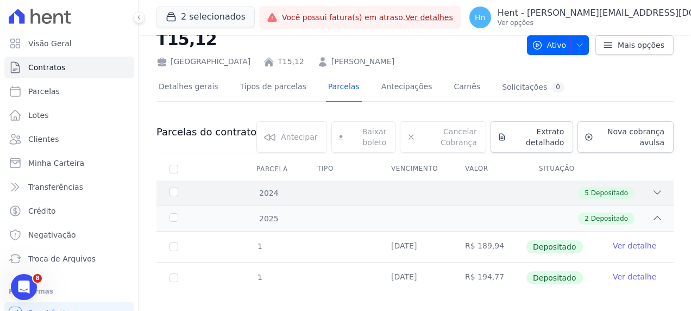
scroll to position [46, 0]
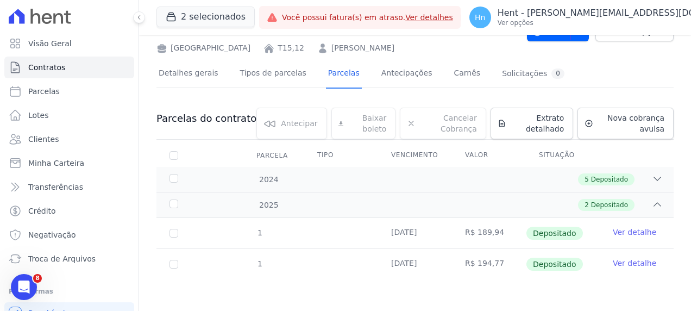
click at [255, 10] on div "2 selecionados Trapisa Engenharia Acaiá Residencial Icatu Residencial MGF LTDA.…" at bounding box center [205, 17] width 98 height 36
drag, startPoint x: 387, startPoint y: 47, endPoint x: 269, endPoint y: 49, distance: 117.9
click at [269, 49] on div "[GEOGRAPHIC_DATA] T15,12 [PERSON_NAME]" at bounding box center [337, 46] width 362 height 16
copy link "[PERSON_NAME]"
click at [68, 136] on link "Clientes" at bounding box center [69, 139] width 130 height 22
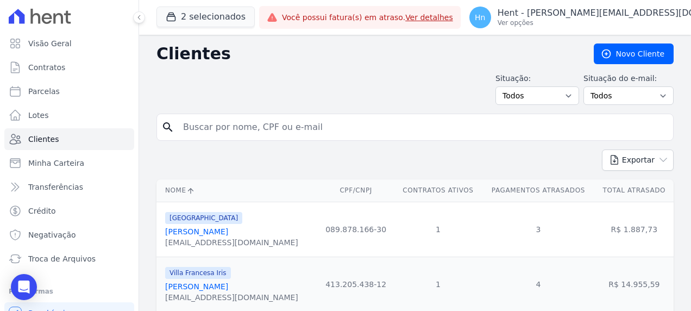
click at [239, 116] on input "search" at bounding box center [423, 127] width 492 height 22
paste input "[PERSON_NAME]"
type input "[PERSON_NAME]"
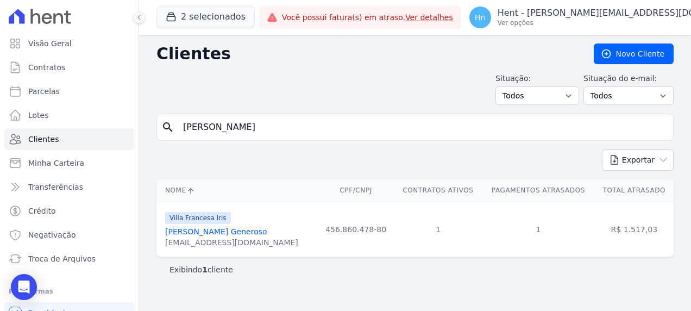
click at [299, 128] on input "[PERSON_NAME]" at bounding box center [423, 127] width 492 height 22
type input "[PERSON_NAME]"
click at [239, 231] on link "[PERSON_NAME] Generoso" at bounding box center [216, 231] width 102 height 9
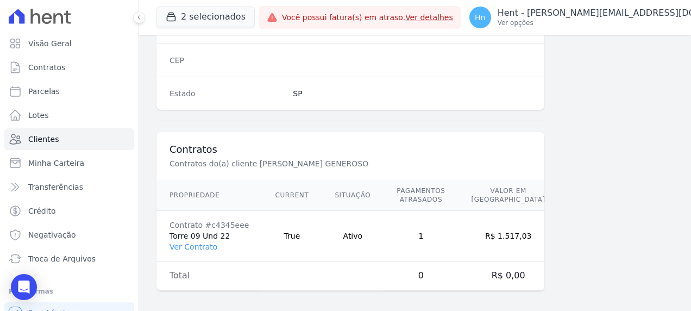
scroll to position [709, 0]
click at [194, 235] on td "Contrato #c4345eee Torre 09 Und 22 Ver Contrato" at bounding box center [208, 235] width 105 height 51
click at [201, 248] on td "Contrato #c4345eee Torre 09 Und 22 Ver Contrato" at bounding box center [208, 235] width 105 height 51
click at [196, 244] on link "Ver Contrato" at bounding box center [194, 246] width 48 height 9
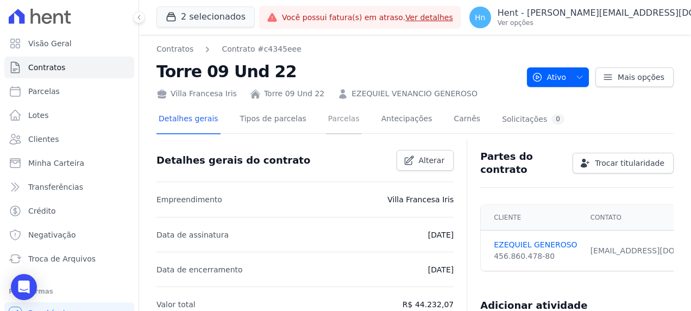
click at [326, 124] on link "Parcelas" at bounding box center [344, 119] width 36 height 29
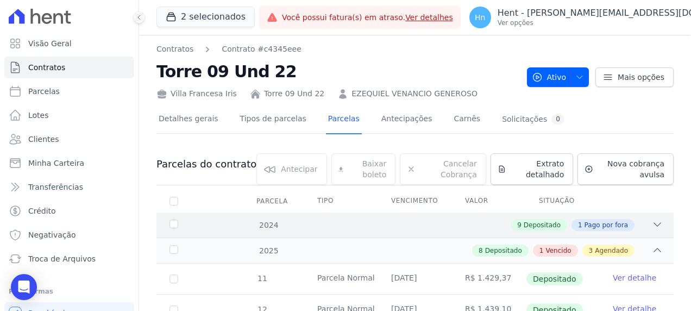
scroll to position [163, 0]
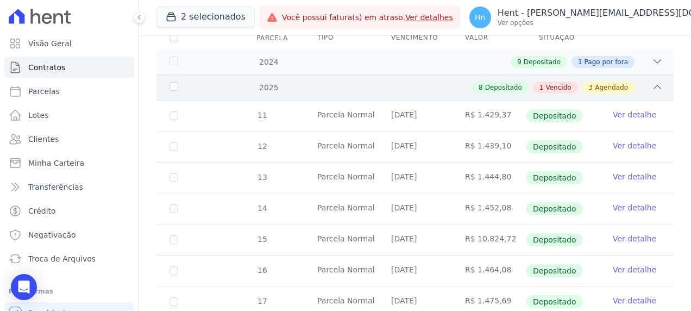
click at [549, 83] on span "Vencido" at bounding box center [558, 88] width 26 height 10
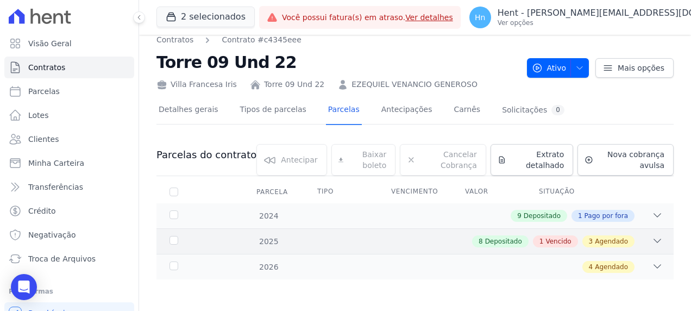
click at [545, 241] on span "Vencido" at bounding box center [558, 241] width 26 height 10
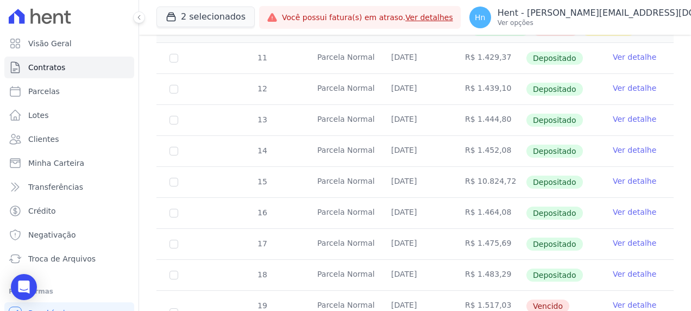
scroll to position [326, 0]
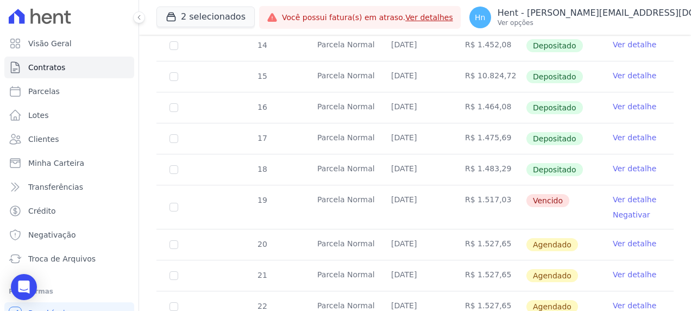
drag, startPoint x: 505, startPoint y: 204, endPoint x: 461, endPoint y: 199, distance: 43.8
click at [461, 199] on td "R$ 1.517,03" at bounding box center [489, 206] width 74 height 43
copy td "R$ 1.517,03"
